Goal: Use online tool/utility: Utilize a website feature to perform a specific function

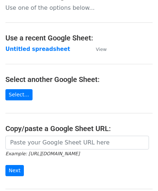
scroll to position [36, 0]
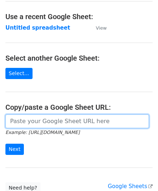
drag, startPoint x: 38, startPoint y: 119, endPoint x: 39, endPoint y: 110, distance: 9.8
click at [38, 119] on input "url" at bounding box center [76, 121] width 143 height 14
paste input "https://docs.google.com/spreadsheets/d/165IWmw9prA6cIm0pu7o0bQOjsDmDfxPEwfh7yG3…"
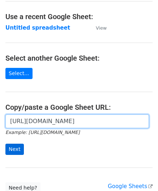
type input "https://docs.google.com/spreadsheets/d/165IWmw9prA6cIm0pu7o0bQOjsDmDfxPEwfh7yG3…"
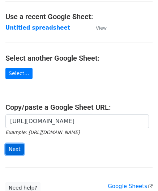
click at [12, 147] on input "Next" at bounding box center [14, 148] width 18 height 11
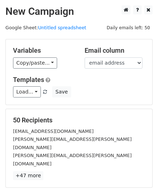
scroll to position [88, 0]
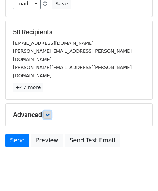
click at [49, 112] on icon at bounding box center [47, 114] width 4 height 4
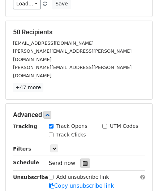
click at [83, 160] on icon at bounding box center [85, 162] width 5 height 5
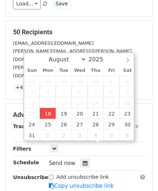
type input "[DATE] 12:00"
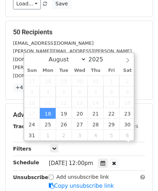
scroll to position [0, 0]
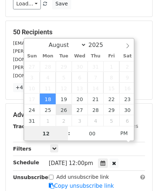
paste input "Hour"
type input "2"
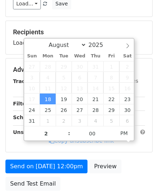
type input "[DATE] 14:00"
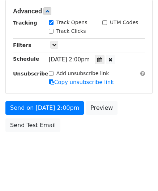
scroll to position [175, 0]
